Goal: Task Accomplishment & Management: Complete application form

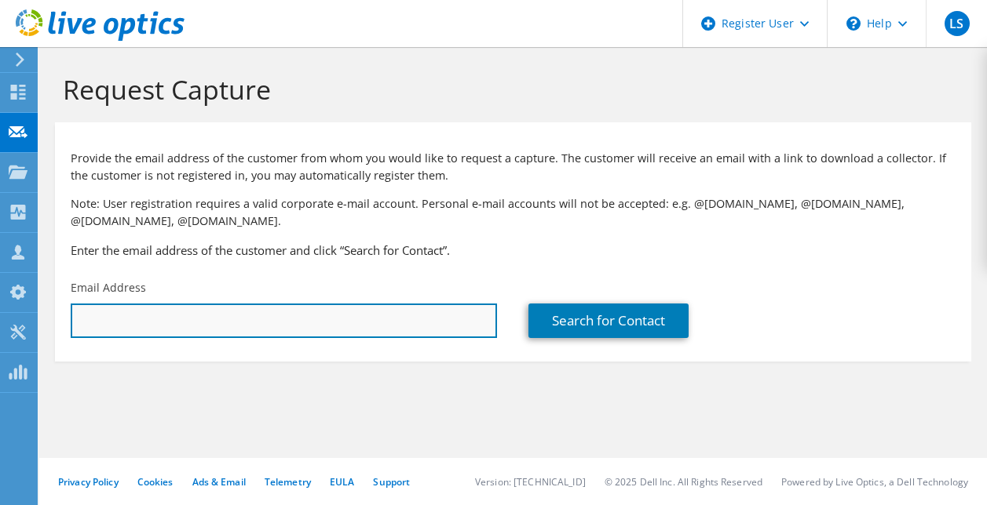
click at [119, 322] on input "text" at bounding box center [284, 321] width 426 height 35
paste input "Austin Putchaven <aputchaven@iscbridge.com>"
drag, startPoint x: 183, startPoint y: 319, endPoint x: 77, endPoint y: 311, distance: 106.3
click at [77, 311] on input "Austin Putchaven <aputchaven@iscbridge.com>" at bounding box center [284, 321] width 426 height 35
click at [286, 315] on input "aputchaven@iscbridge.com>" at bounding box center [284, 321] width 426 height 35
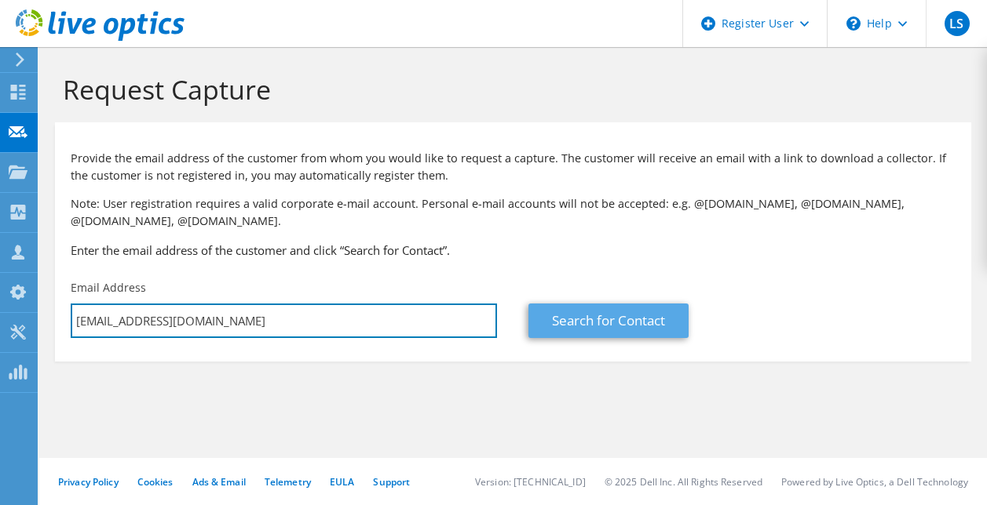
type input "aputchaven@iscbridge.com"
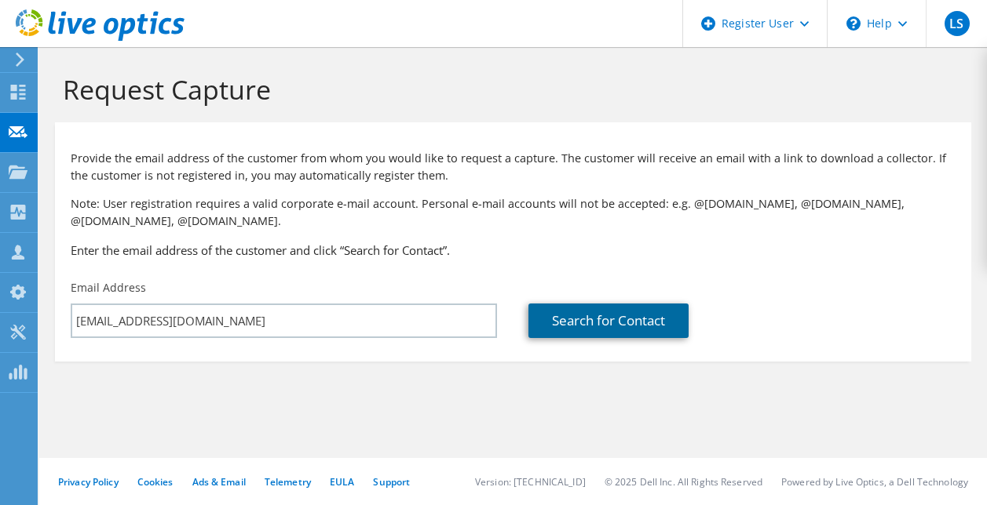
click at [629, 327] on link "Search for Contact" at bounding box center [608, 321] width 160 height 35
type input "INDUSTRIAL STEEL CONST, INC"
type input "Austin"
type input "Putchaven"
type input "[GEOGRAPHIC_DATA]"
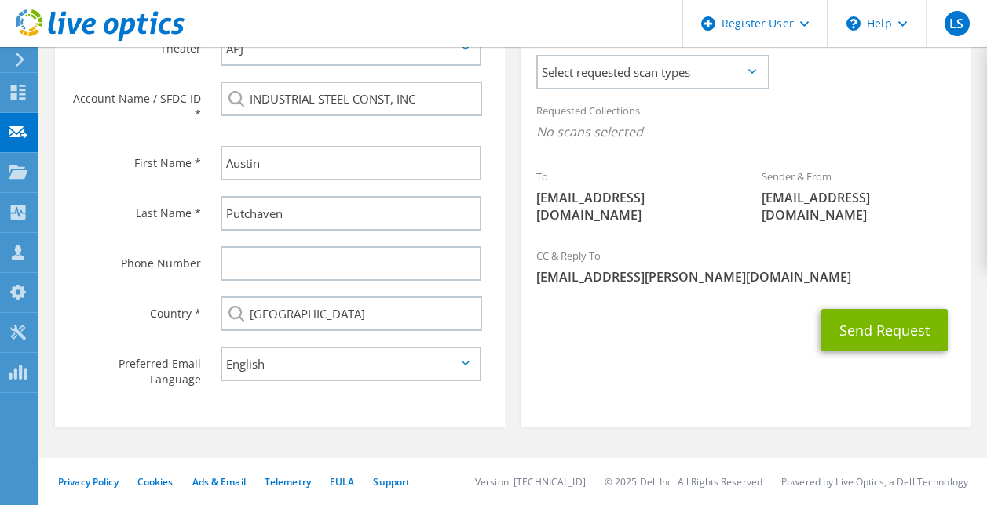
scroll to position [390, 0]
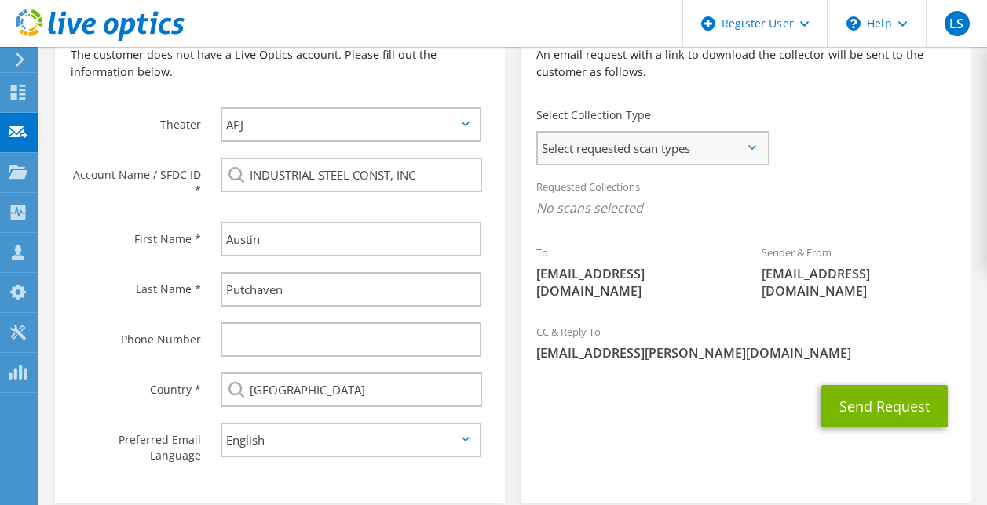
click at [695, 145] on span "Select requested scan types" at bounding box center [652, 148] width 229 height 31
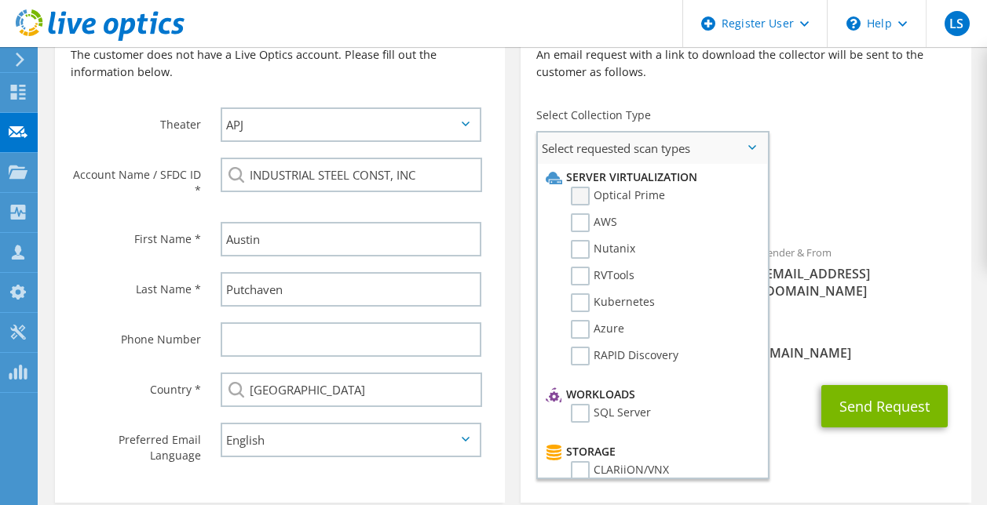
click at [575, 194] on label "Optical Prime" at bounding box center [618, 196] width 94 height 19
click at [0, 0] on input "Optical Prime" at bounding box center [0, 0] width 0 height 0
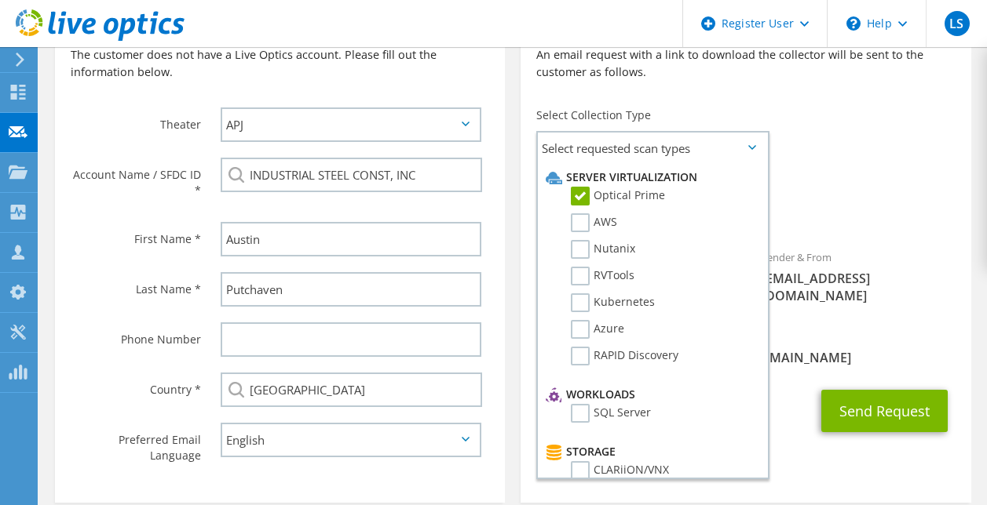
click at [906, 244] on div "Sender & From liveoptics@liveoptics.com" at bounding box center [858, 276] width 225 height 71
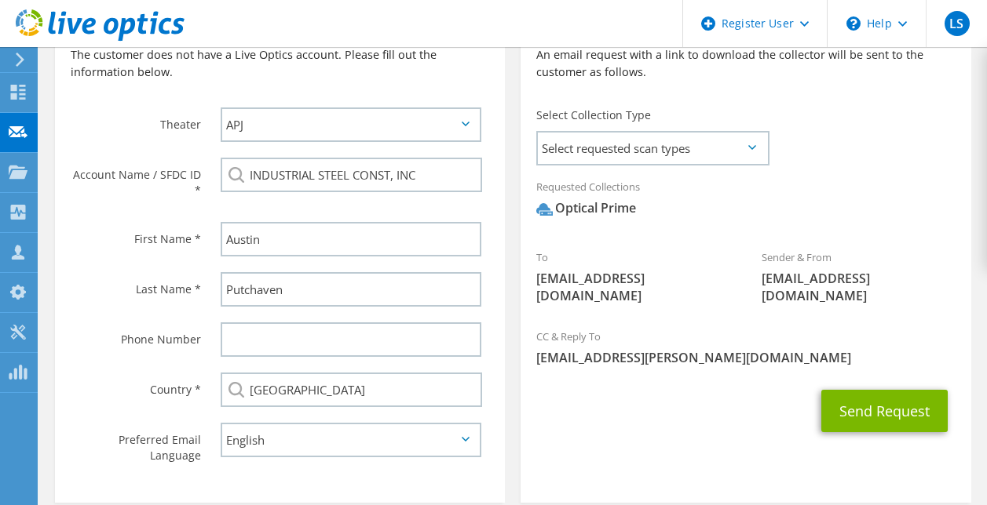
scroll to position [469, 0]
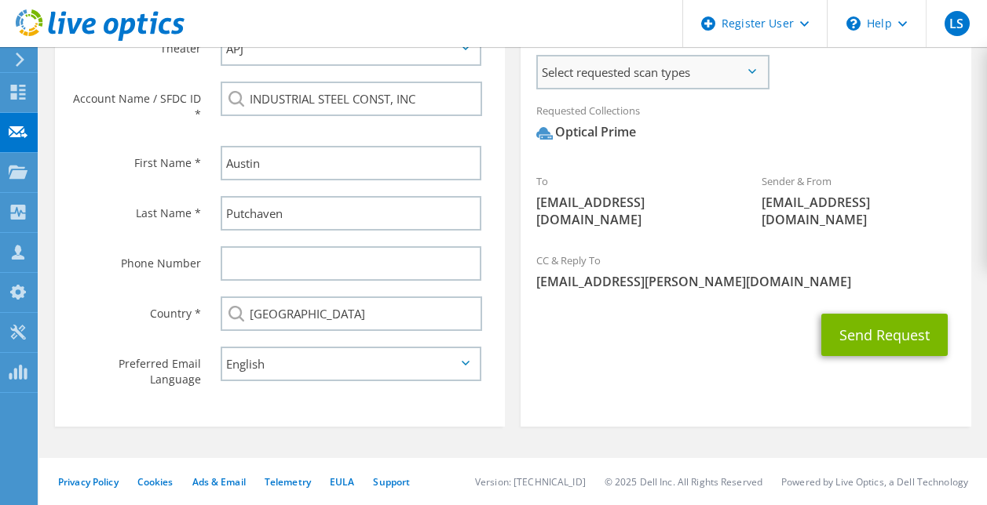
click at [747, 72] on span "Select requested scan types" at bounding box center [652, 72] width 229 height 31
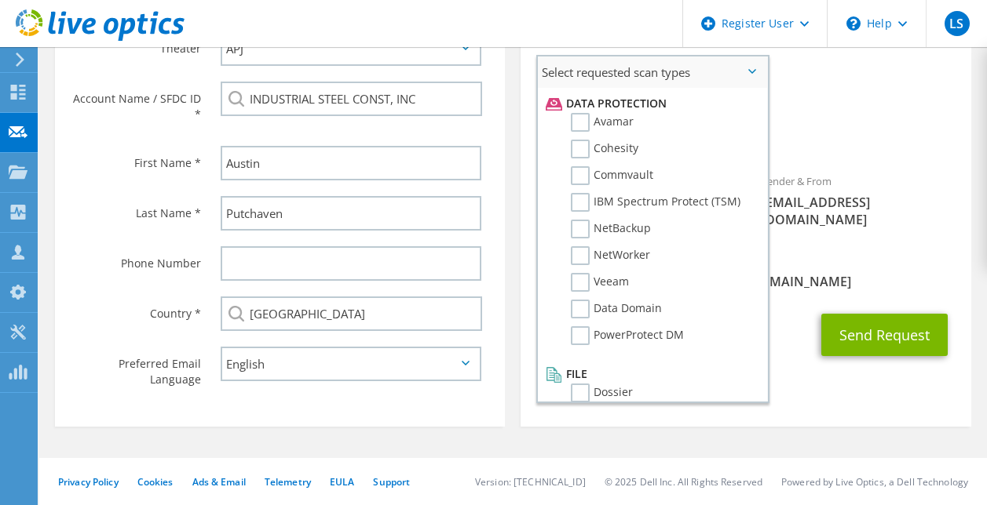
scroll to position [693, 0]
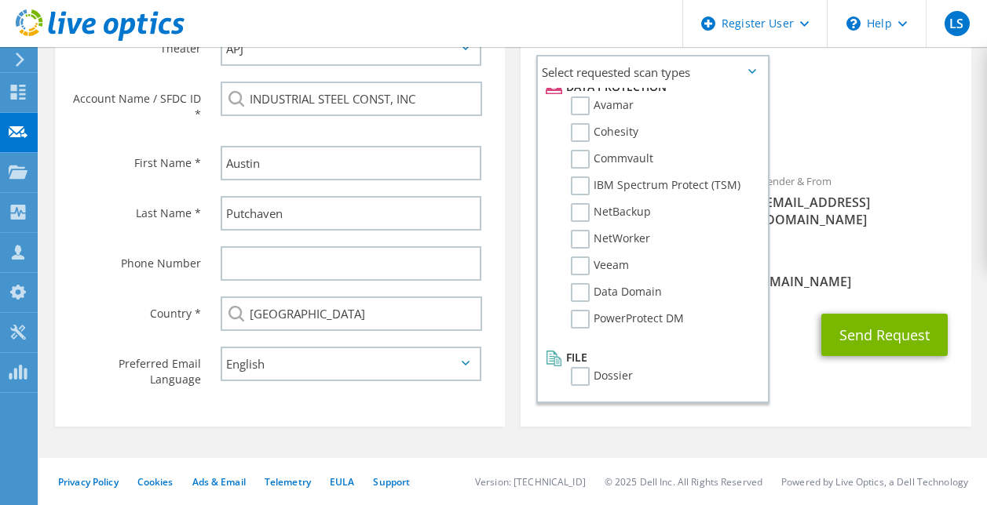
click at [903, 206] on span "[EMAIL_ADDRESS][DOMAIN_NAME]" at bounding box center [858, 211] width 194 height 35
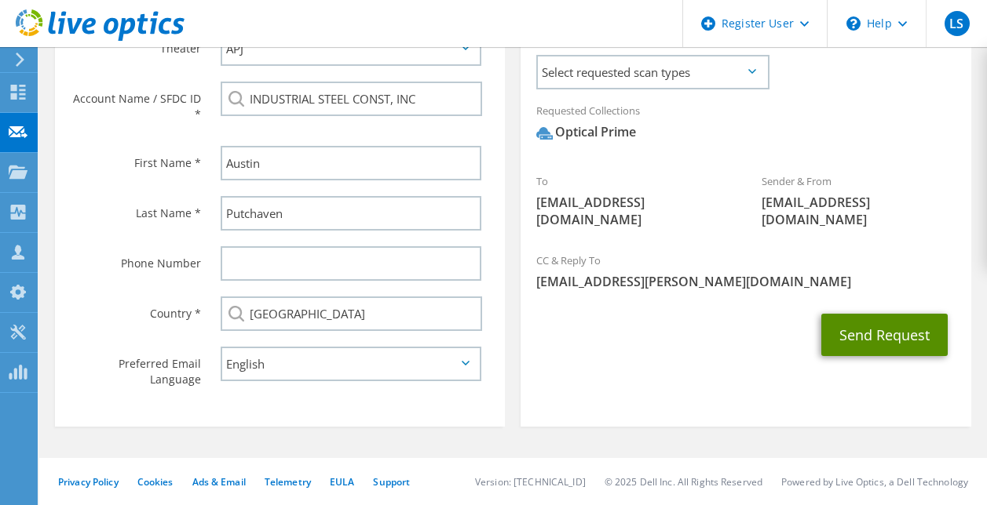
click at [873, 316] on button "Send Request" at bounding box center [884, 335] width 126 height 42
